Goal: Information Seeking & Learning: Learn about a topic

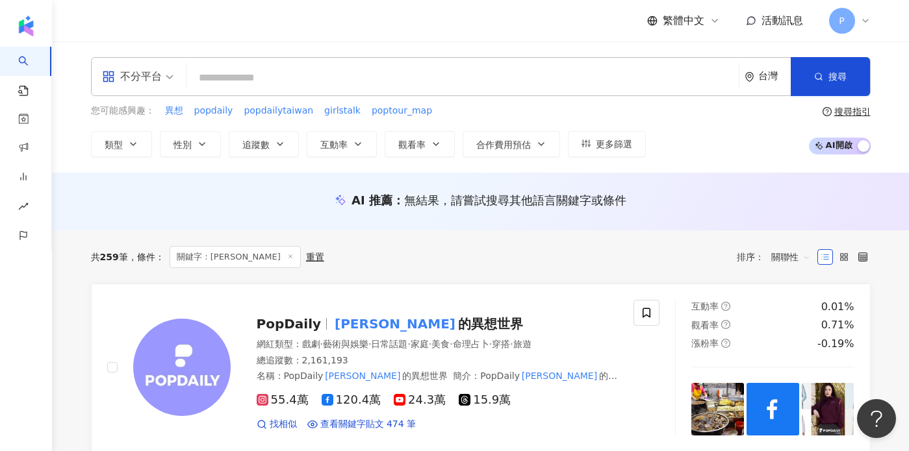
click at [495, 69] on input "search" at bounding box center [463, 78] width 542 height 25
type input "*"
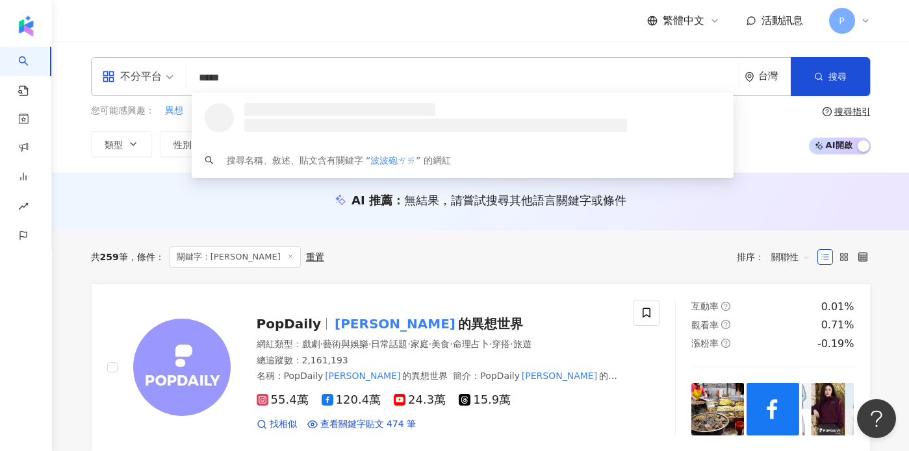
type input "****"
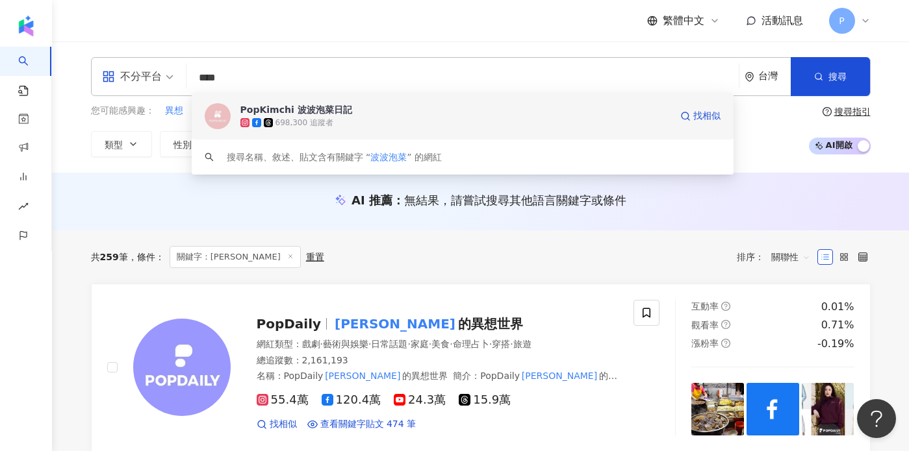
click at [457, 111] on span "PopKimchi 波波泡菜日記" at bounding box center [398, 109] width 317 height 13
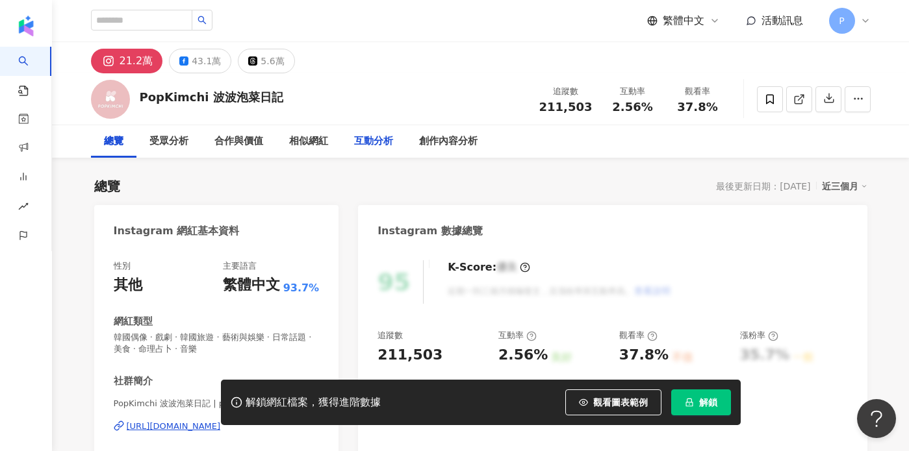
click at [364, 138] on div "互動分析" at bounding box center [373, 142] width 39 height 16
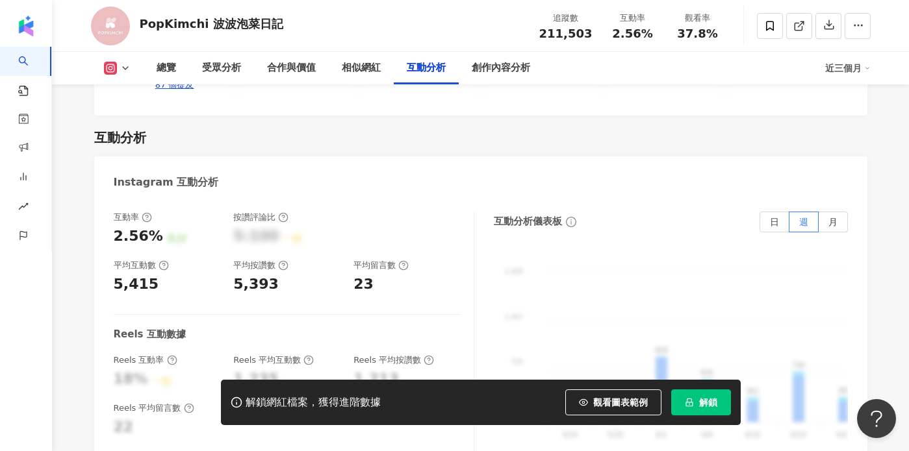
scroll to position [2542, 0]
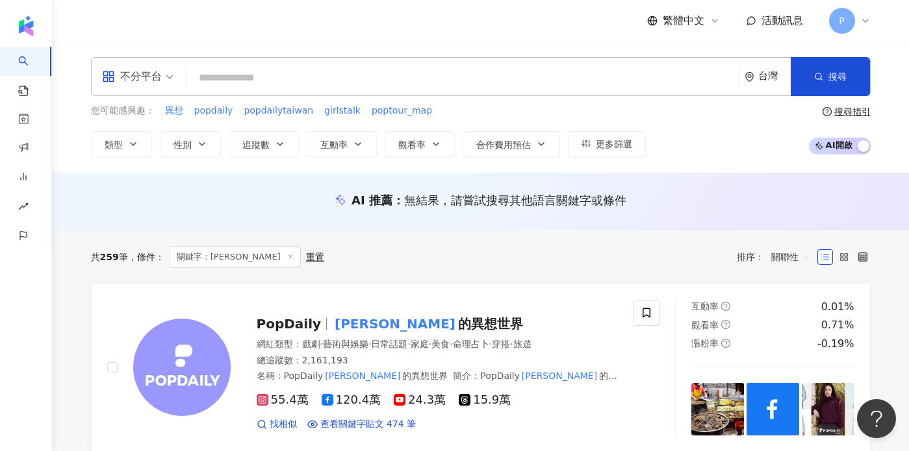
click at [538, 73] on input "search" at bounding box center [463, 78] width 542 height 25
type input "*********"
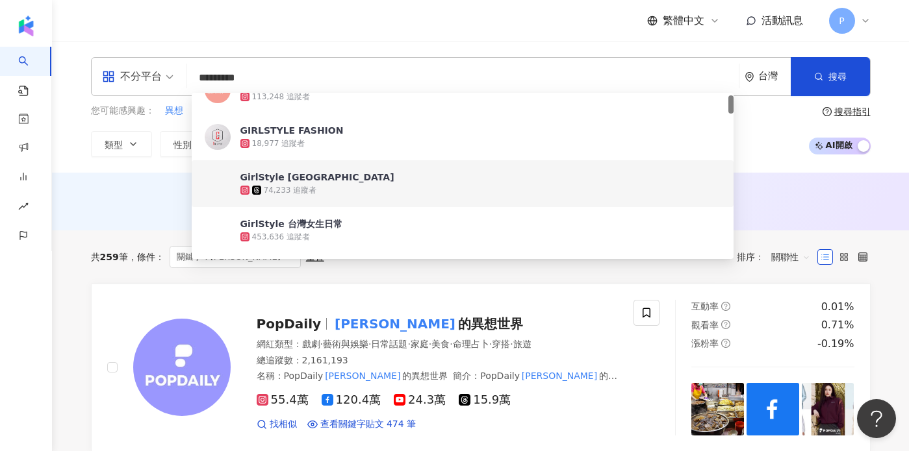
scroll to position [24, 0]
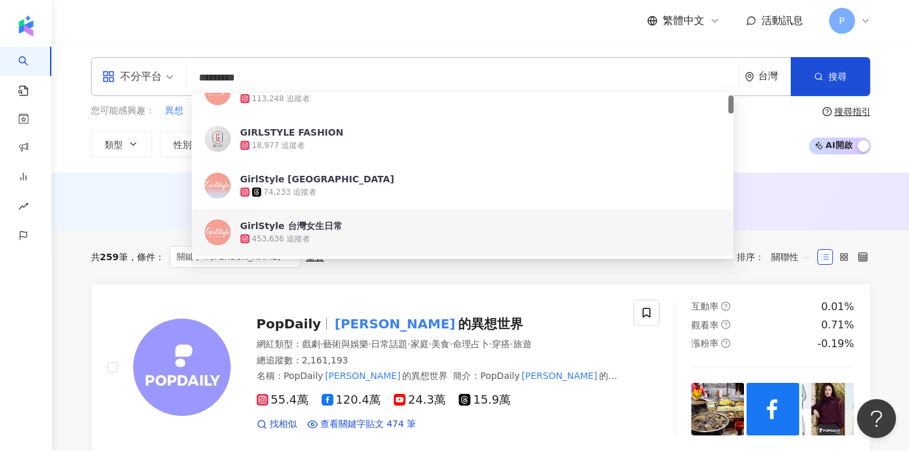
click at [372, 231] on span "GirlStyle 台灣女生日常" at bounding box center [398, 226] width 317 height 13
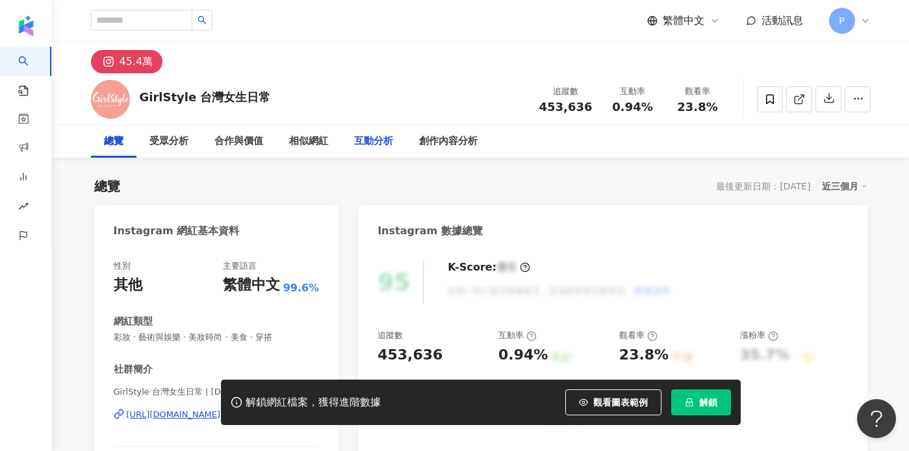
click at [360, 138] on div "互動分析" at bounding box center [373, 142] width 39 height 16
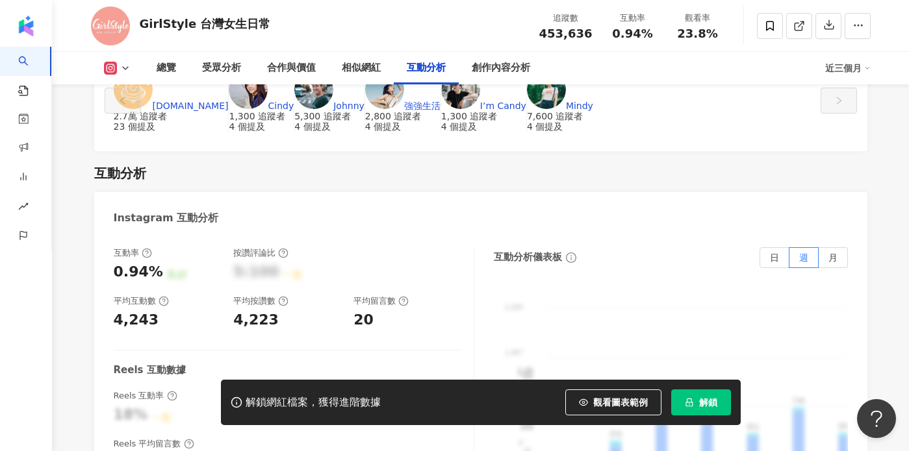
scroll to position [2211, 0]
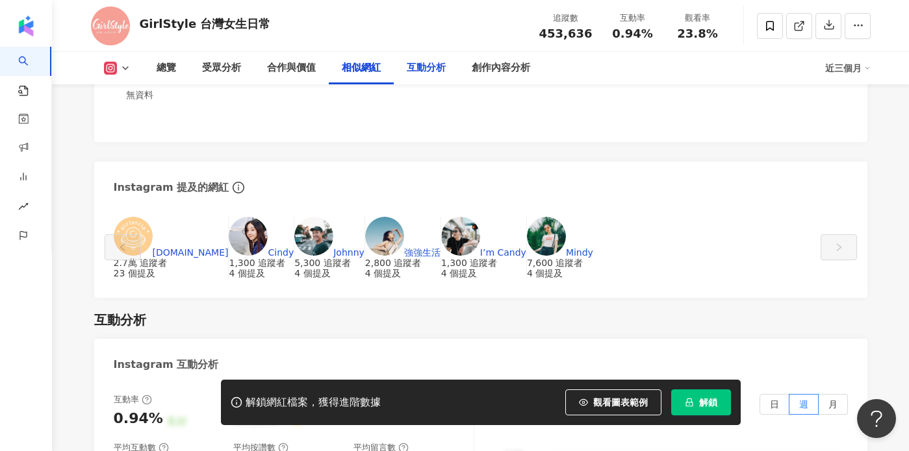
click at [425, 60] on div "互動分析" at bounding box center [426, 68] width 39 height 16
